Goal: Task Accomplishment & Management: Complete application form

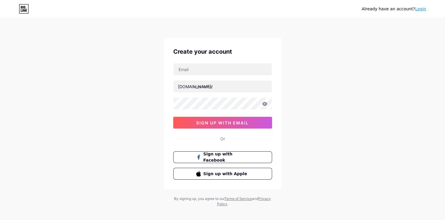
click at [200, 63] on div at bounding box center [222, 69] width 99 height 12
click at [203, 69] on input "text" at bounding box center [223, 69] width 98 height 12
click at [285, 75] on div "Already have an account? Login Create your account [DOMAIN_NAME]/ 0cAFcWeA65h5Z…" at bounding box center [222, 112] width 445 height 225
click at [225, 84] on input "text" at bounding box center [223, 86] width 98 height 12
click at [225, 72] on input "text" at bounding box center [223, 69] width 98 height 12
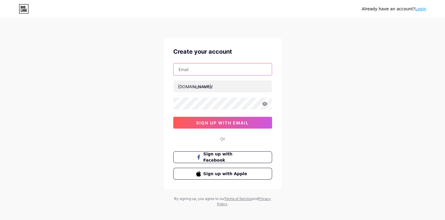
click at [212, 71] on input "text" at bounding box center [223, 69] width 98 height 12
type input "P"
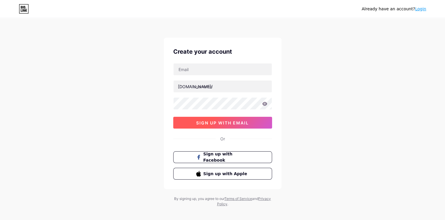
click at [228, 120] on span "sign up with email" at bounding box center [222, 122] width 53 height 5
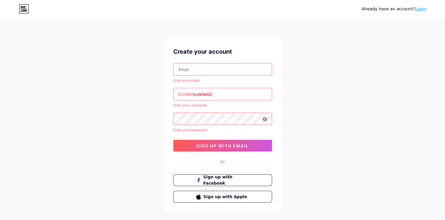
click at [210, 71] on input "text" at bounding box center [223, 69] width 98 height 12
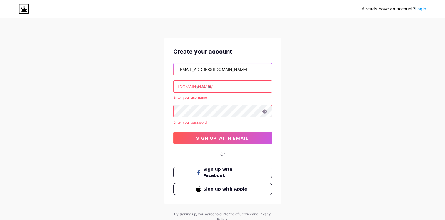
type input "[EMAIL_ADDRESS][DOMAIN_NAME]"
click at [207, 87] on input "text" at bounding box center [223, 86] width 98 height 12
click at [228, 88] on input "text" at bounding box center [223, 86] width 98 height 12
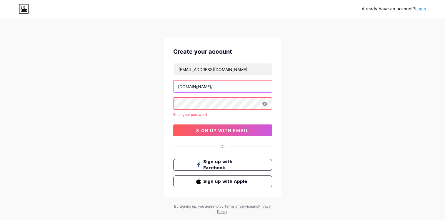
type input "c"
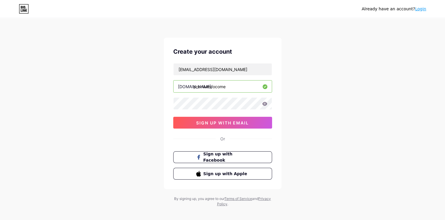
type input "premiumcocome"
click at [263, 104] on icon at bounding box center [264, 104] width 5 height 4
click at [223, 122] on span "sign up with email" at bounding box center [222, 122] width 53 height 5
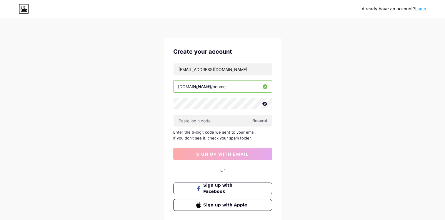
click at [258, 120] on span "Resend" at bounding box center [260, 120] width 15 height 6
click at [264, 104] on icon at bounding box center [264, 104] width 5 height 4
click at [254, 120] on span "Resend" at bounding box center [260, 120] width 15 height 6
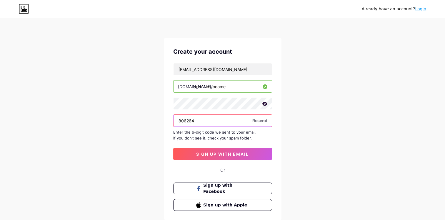
type input "806264"
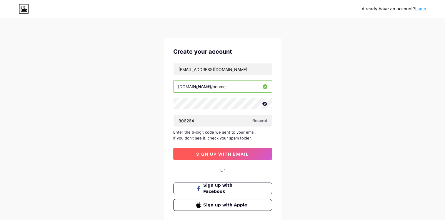
click at [232, 153] on span "sign up with email" at bounding box center [222, 153] width 53 height 5
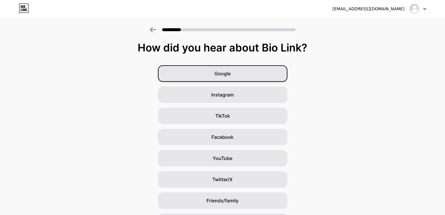
click at [239, 76] on div "Google" at bounding box center [223, 73] width 130 height 16
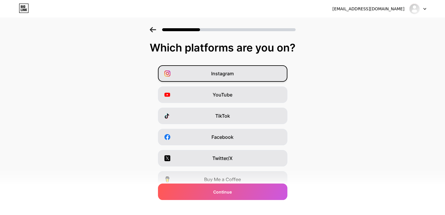
click at [243, 76] on div "Instagram" at bounding box center [223, 73] width 130 height 16
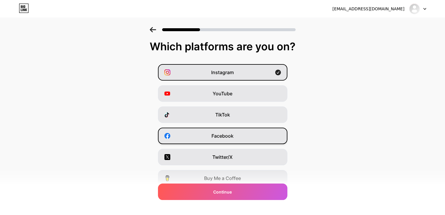
scroll to position [10, 0]
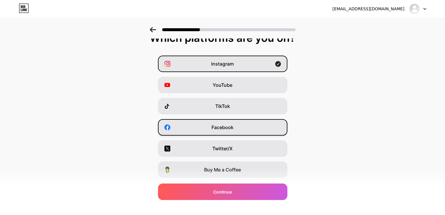
click at [221, 125] on span "Facebook" at bounding box center [223, 127] width 22 height 7
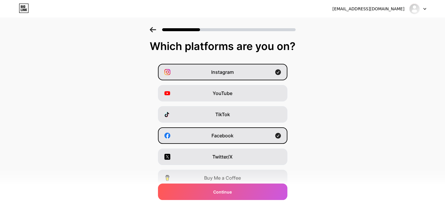
scroll to position [0, 0]
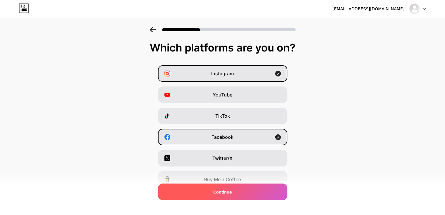
click at [224, 192] on span "Continue" at bounding box center [222, 192] width 19 height 6
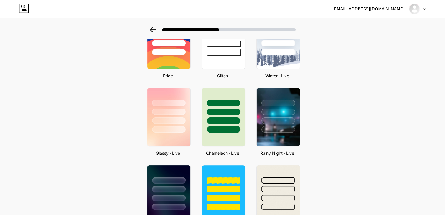
scroll to position [135, 0]
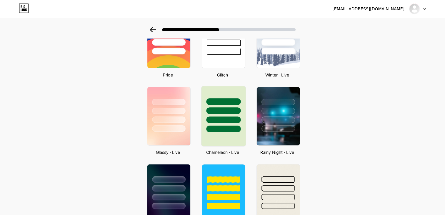
click at [233, 138] on div at bounding box center [223, 116] width 45 height 61
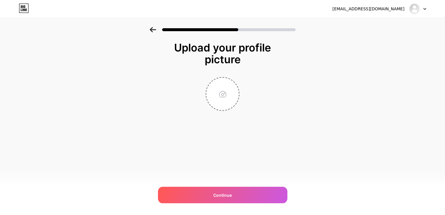
scroll to position [0, 0]
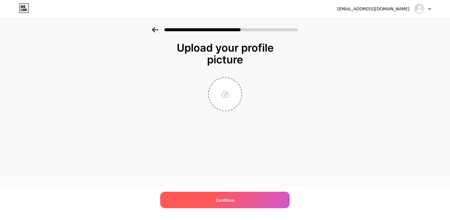
click at [234, 197] on div "Continue" at bounding box center [225, 199] width 130 height 16
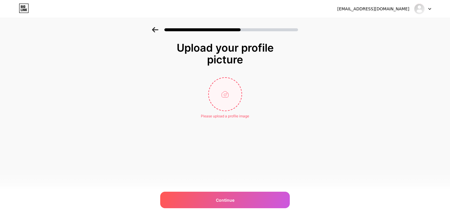
click at [218, 96] on input "file" at bounding box center [225, 94] width 33 height 33
click at [222, 93] on input "file" at bounding box center [225, 94] width 33 height 33
type input "C:\fakepath\KK PREMIUM FRUITS - DỪA CỬU LONG KK (9).png"
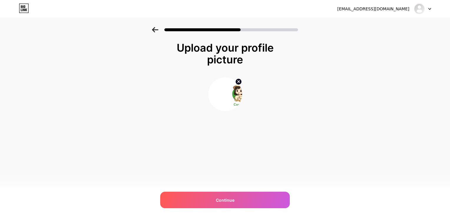
click at [239, 81] on icon at bounding box center [238, 81] width 2 height 2
click at [223, 98] on input "file" at bounding box center [225, 94] width 33 height 33
type input "C:\fakepath\KK PREMIUM FRUITS - DỪA CỬU LONG KK (10).png"
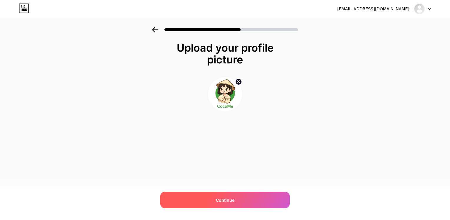
click at [249, 200] on div "Continue" at bounding box center [225, 199] width 130 height 16
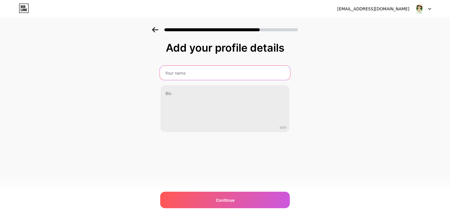
click at [192, 76] on input "text" at bounding box center [225, 73] width 130 height 14
type input "CocoMe"
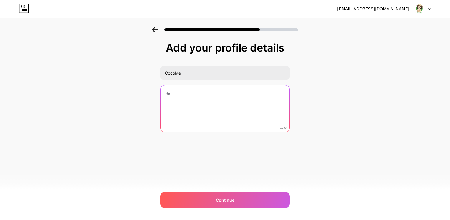
click at [201, 104] on textarea at bounding box center [224, 108] width 129 height 47
drag, startPoint x: 236, startPoint y: 93, endPoint x: 159, endPoint y: 97, distance: 76.7
click at [159, 97] on div "Add your profile details CocoMe CocoMe - Mát lành từ thiên nhiên 33/255 Continu…" at bounding box center [225, 94] width 450 height 135
click at [247, 98] on textarea "CocoMe - Mát lành từ thiên nhiên" at bounding box center [224, 108] width 129 height 47
click at [247, 98] on textarea "CocoMe - Mát lành từ thiên nhiên" at bounding box center [225, 109] width 130 height 48
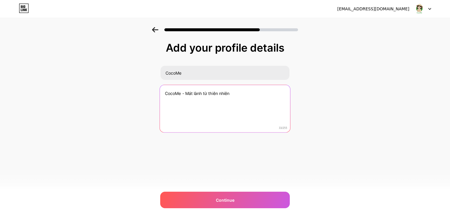
click at [247, 98] on textarea "CocoMe - Mát lành từ thiên nhiên" at bounding box center [225, 109] width 130 height 48
type textarea "Giải khát lành mạnh, sống khỏe mỗi ngày cùng CocoMe"
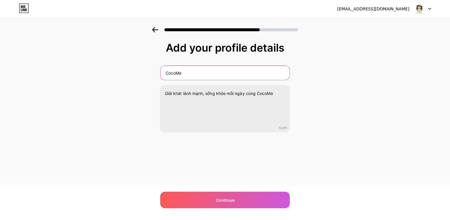
click at [196, 73] on input "CocoMe" at bounding box center [224, 73] width 129 height 14
click at [196, 73] on input "CocoMe" at bounding box center [225, 73] width 130 height 14
type input "CocoMe - Mát lành từ thiên nhiên"
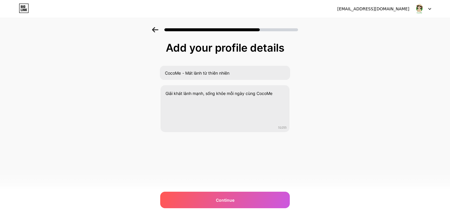
click at [338, 145] on div "Add your profile details CocoMe - Mát lành từ thiên nhiên Giải khát lành mạnh, …" at bounding box center [225, 94] width 450 height 135
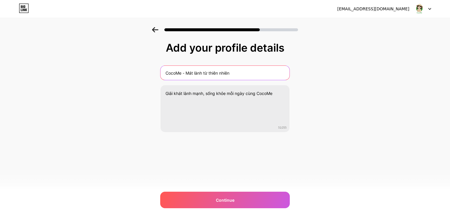
click at [232, 73] on input "CocoMe - Mát lành từ thiên nhiên" at bounding box center [224, 73] width 129 height 14
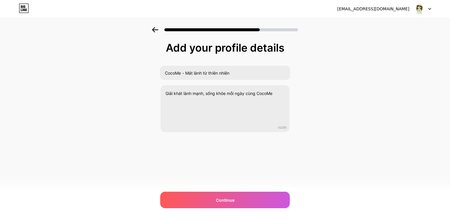
click at [347, 77] on div "Add your profile details CocoMe - Mát lành từ thiên nhiên Giải khát lành mạnh, …" at bounding box center [225, 94] width 450 height 135
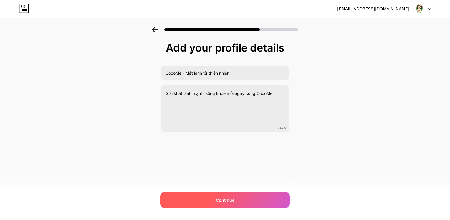
click at [231, 200] on span "Continue" at bounding box center [225, 200] width 19 height 6
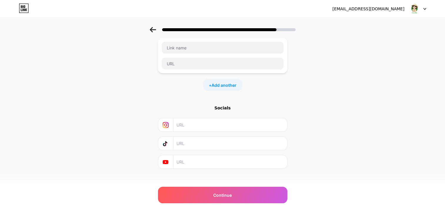
scroll to position [42, 0]
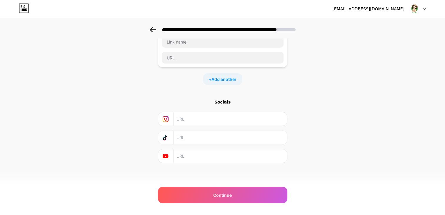
click at [200, 119] on input "text" at bounding box center [230, 118] width 107 height 13
click at [200, 145] on div "Socials" at bounding box center [223, 131] width 130 height 64
click at [203, 153] on input "text" at bounding box center [230, 156] width 107 height 13
click at [232, 103] on div "Socials" at bounding box center [223, 102] width 130 height 6
click at [228, 79] on span "Add another" at bounding box center [224, 79] width 25 height 6
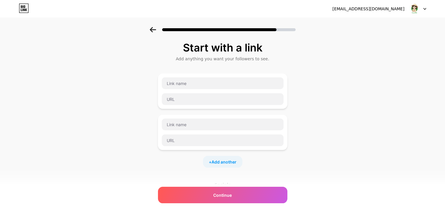
scroll to position [0, 0]
click at [198, 81] on input "text" at bounding box center [223, 83] width 122 height 12
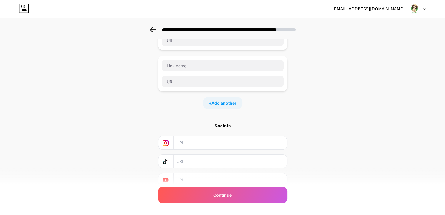
scroll to position [82, 0]
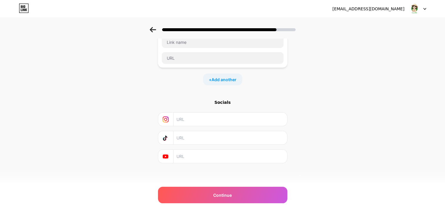
click at [217, 122] on input "text" at bounding box center [230, 119] width 107 height 13
paste input "[URL][DOMAIN_NAME][DOMAIN_NAME]"
type input "[URL][DOMAIN_NAME][DOMAIN_NAME]"
click at [351, 133] on div "Start with a link Add anything you want your followers to see. + Add another So…" at bounding box center [222, 69] width 445 height 248
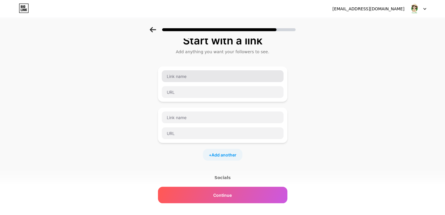
scroll to position [0, 0]
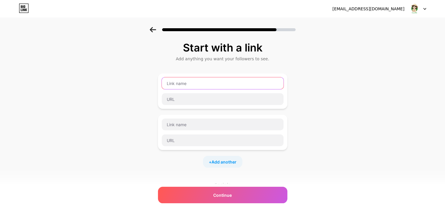
click at [218, 81] on input "text" at bounding box center [223, 83] width 122 height 12
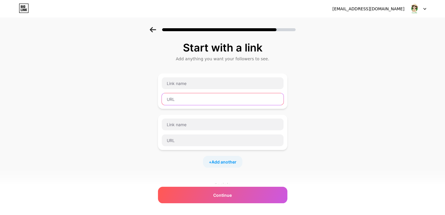
click at [192, 98] on input "text" at bounding box center [223, 99] width 122 height 12
click at [328, 98] on div "Start with a link Add anything you want your followers to see. + Add another So…" at bounding box center [222, 151] width 445 height 248
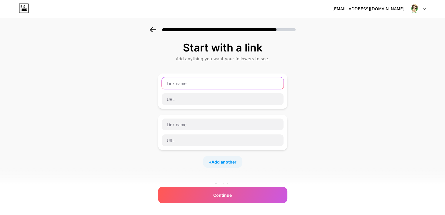
click at [199, 87] on input "text" at bounding box center [223, 83] width 122 height 12
click at [213, 83] on input "text" at bounding box center [223, 83] width 122 height 12
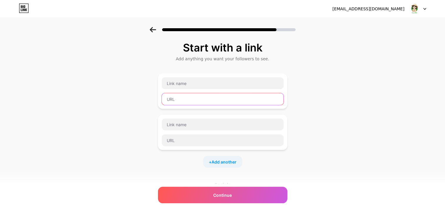
click at [208, 97] on input "text" at bounding box center [223, 99] width 122 height 12
paste input "[URL][DOMAIN_NAME]"
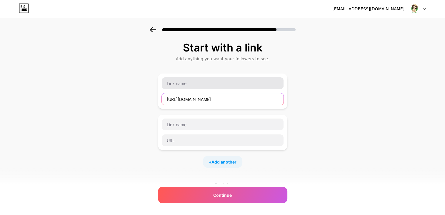
type input "[URL][DOMAIN_NAME]"
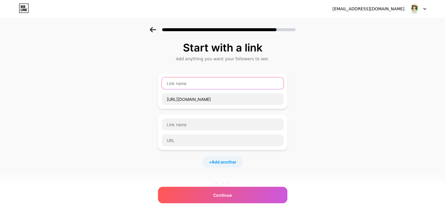
scroll to position [0, 0]
click at [213, 83] on input "text" at bounding box center [223, 83] width 122 height 12
type input "c"
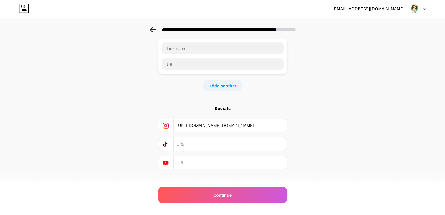
scroll to position [82, 0]
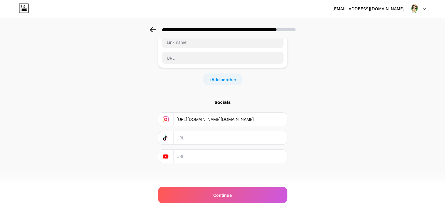
type input "CocoMe"
click at [191, 132] on input "text" at bounding box center [230, 137] width 107 height 13
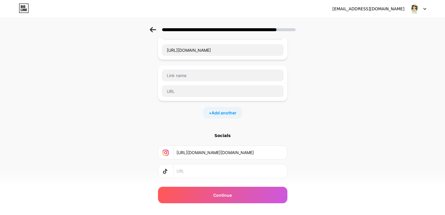
scroll to position [49, 0]
click at [208, 77] on input "text" at bounding box center [223, 76] width 122 height 12
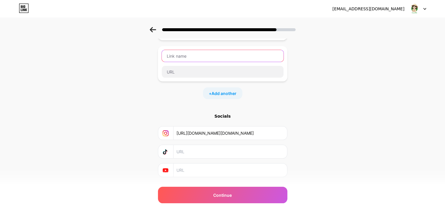
scroll to position [82, 0]
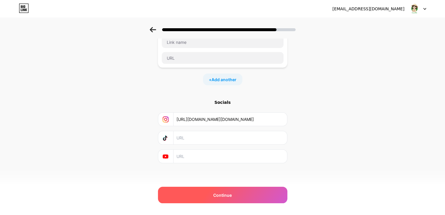
click at [231, 196] on span "Continue" at bounding box center [222, 195] width 19 height 6
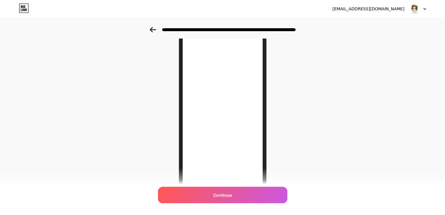
scroll to position [41, 0]
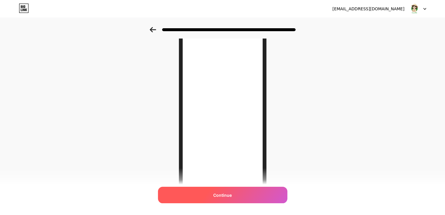
click at [229, 196] on span "Continue" at bounding box center [222, 195] width 19 height 6
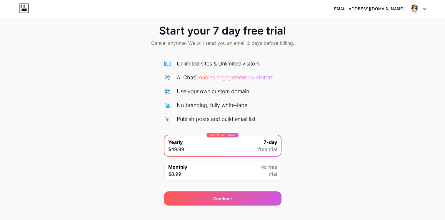
scroll to position [17, 0]
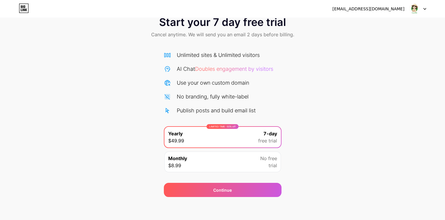
click at [419, 10] on img at bounding box center [414, 8] width 11 height 11
click at [382, 60] on div "Start your 7 day free trial Cancel anytime. We will send you an email 2 days be…" at bounding box center [222, 103] width 445 height 186
click at [24, 9] on icon at bounding box center [24, 8] width 10 height 9
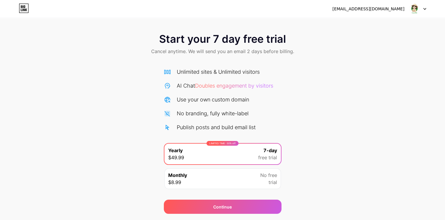
click at [266, 53] on span "Cancel anytime. We will send you an email 2 days before billing." at bounding box center [222, 51] width 143 height 7
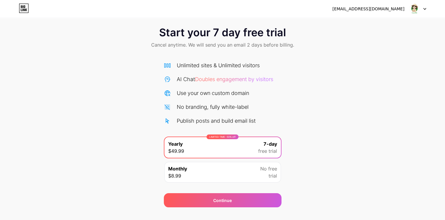
scroll to position [17, 0]
